Goal: Transaction & Acquisition: Subscribe to service/newsletter

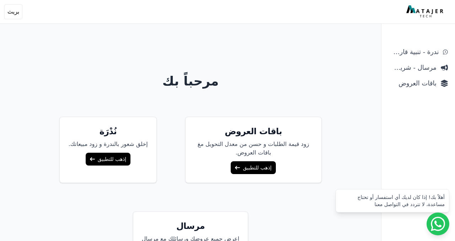
scroll to position [28, 0]
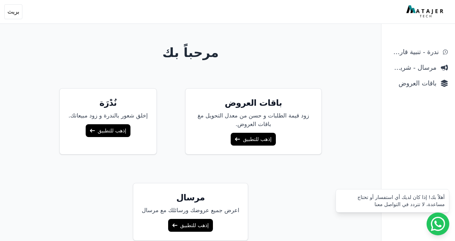
click at [352, 66] on div "مرحباً بك باقات العروض زود قيمة الطلبات و حسن من معدل التحويل مغ باقات العروض. …" at bounding box center [190, 120] width 381 height 241
click at [252, 138] on link "إذهب للتطبيق" at bounding box center [253, 139] width 45 height 13
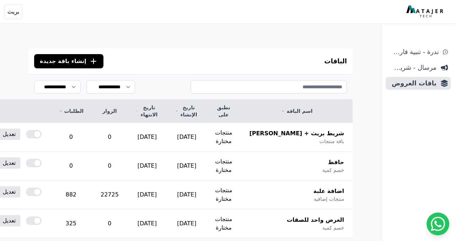
click at [373, 105] on div "**********" at bounding box center [190, 197] width 381 height 327
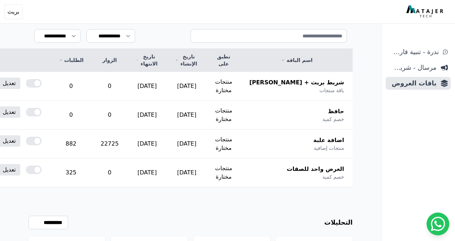
scroll to position [53, 0]
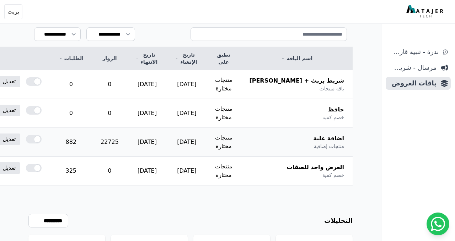
click at [42, 139] on div at bounding box center [34, 139] width 16 height 9
